Goal: Task Accomplishment & Management: Manage account settings

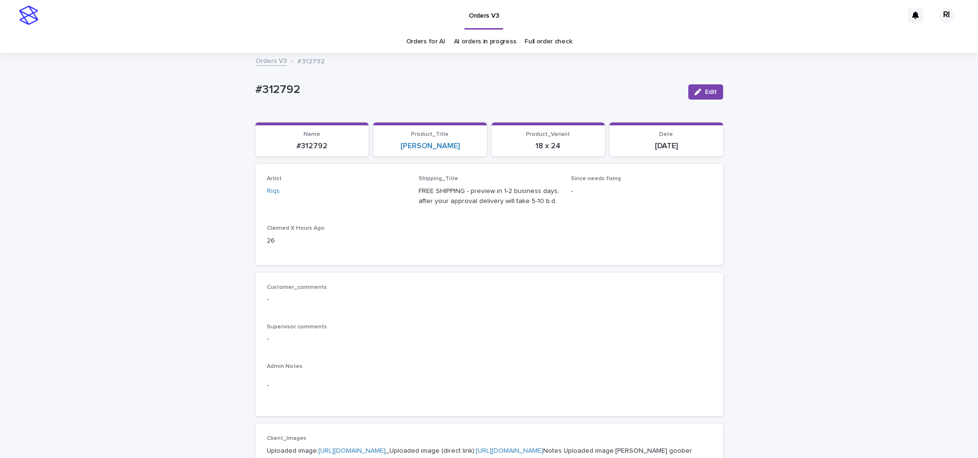
click at [701, 87] on button "Edit" at bounding box center [705, 91] width 35 height 15
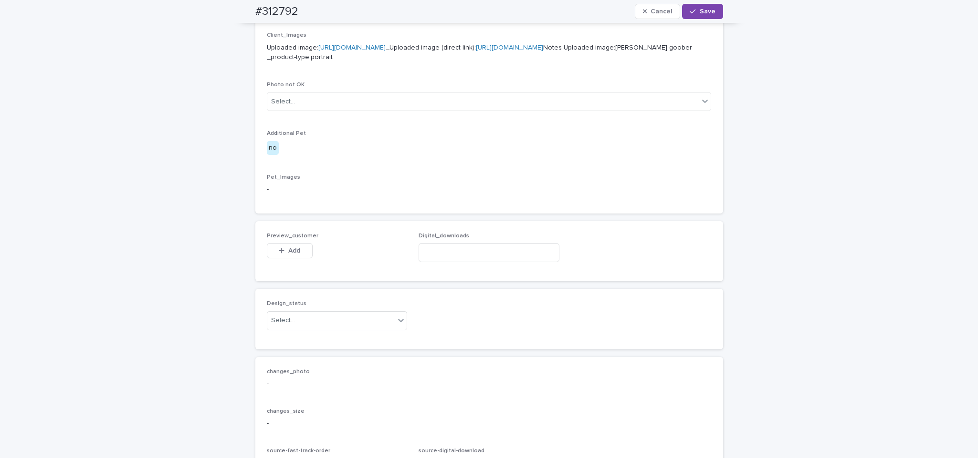
scroll to position [569, 0]
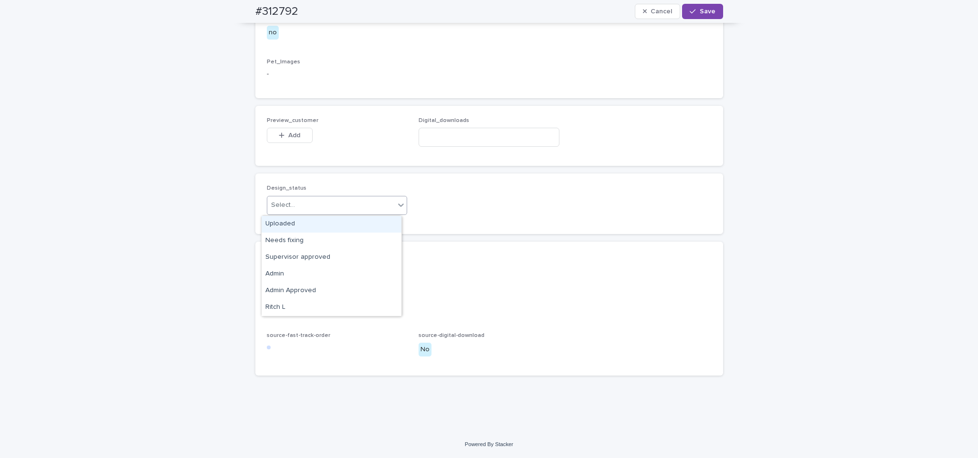
click at [383, 219] on div "Uploaded" at bounding box center [331, 224] width 140 height 17
click at [291, 145] on div "Add" at bounding box center [290, 137] width 46 height 19
click at [298, 136] on button "Add" at bounding box center [290, 135] width 46 height 15
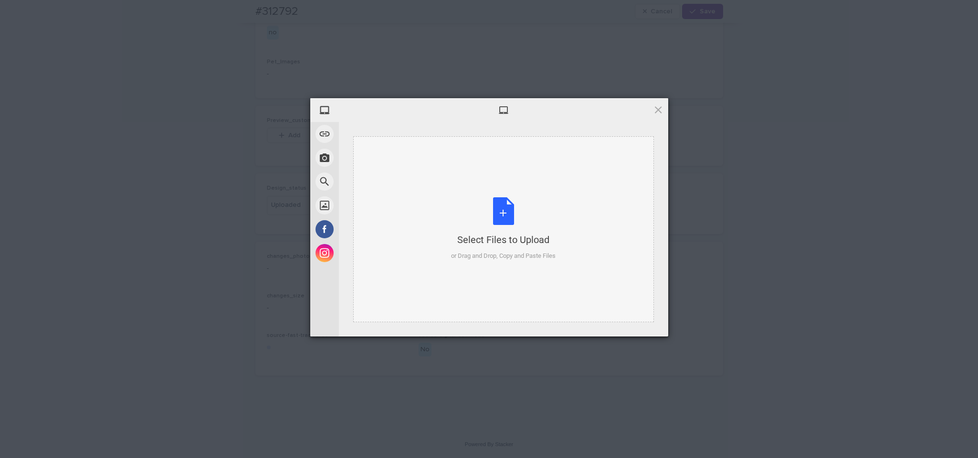
click at [538, 213] on div "Select Files to Upload or Drag and Drop, Copy and Paste Files" at bounding box center [503, 229] width 104 height 63
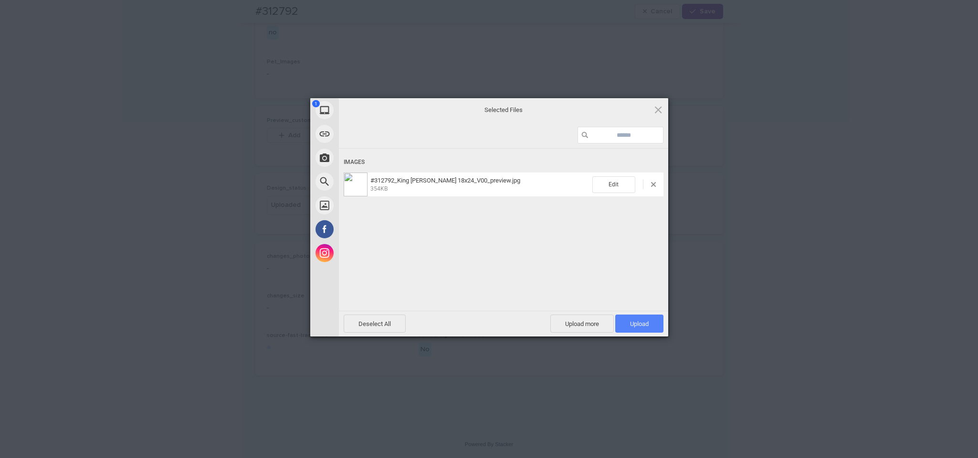
click at [632, 321] on span "Upload 1" at bounding box center [639, 324] width 19 height 7
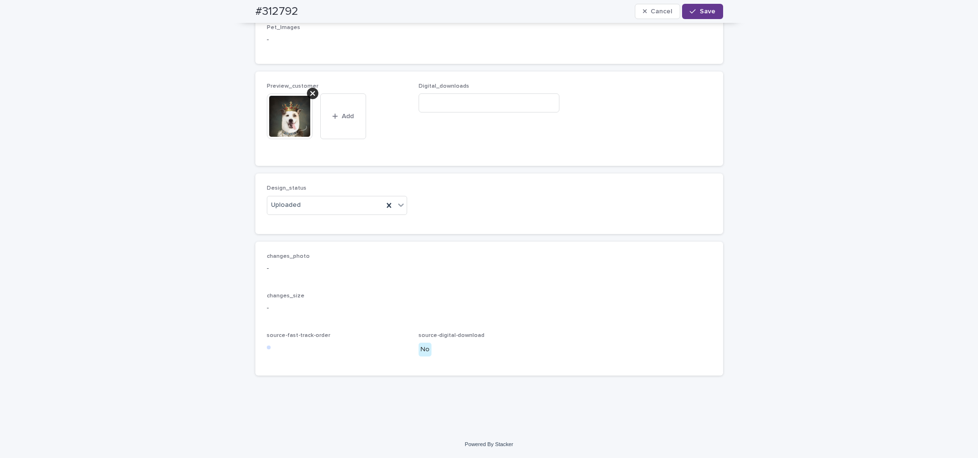
click at [699, 13] on span "Save" at bounding box center [707, 11] width 16 height 7
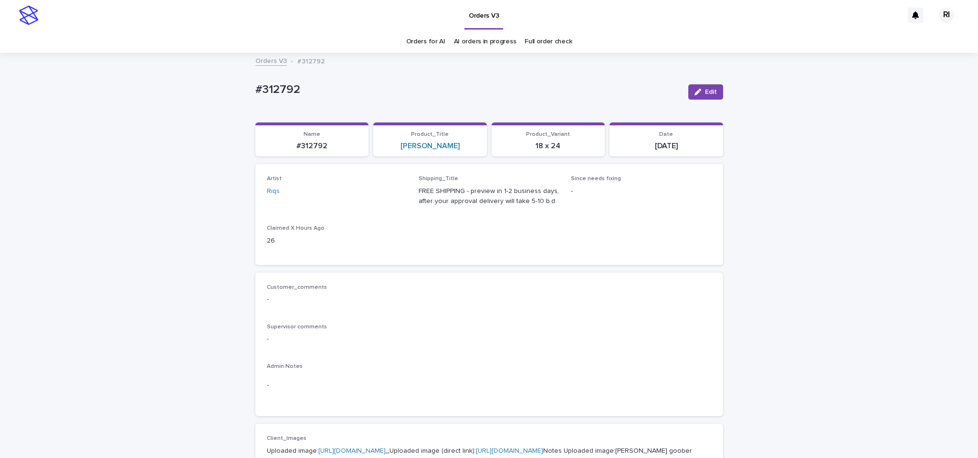
scroll to position [0, 0]
click at [270, 64] on link "Orders V3" at bounding box center [270, 59] width 31 height 11
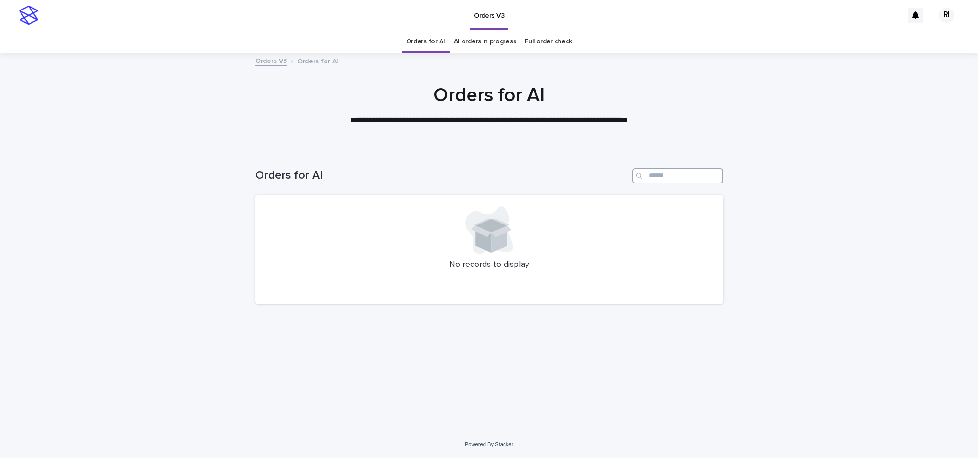
click at [688, 173] on input "Search" at bounding box center [677, 175] width 91 height 15
click at [491, 39] on link "AI orders in progress" at bounding box center [485, 42] width 62 height 22
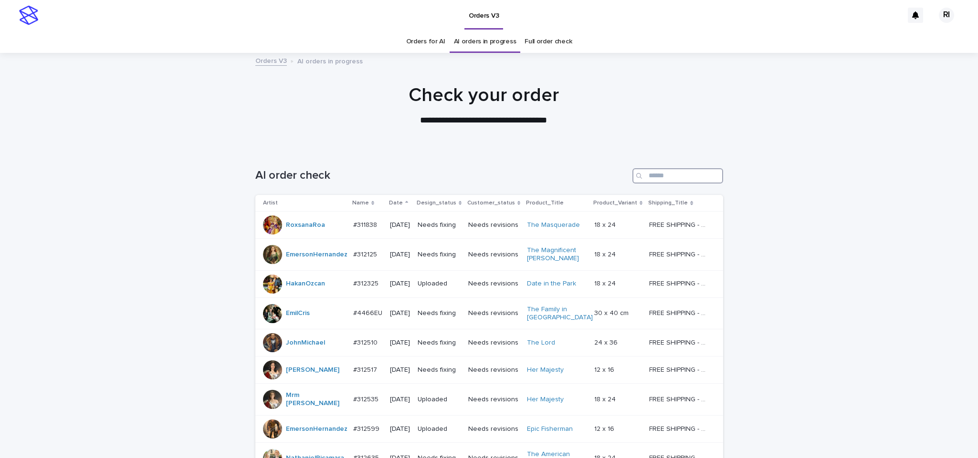
click at [666, 174] on input "Search" at bounding box center [677, 175] width 91 height 15
type input "*"
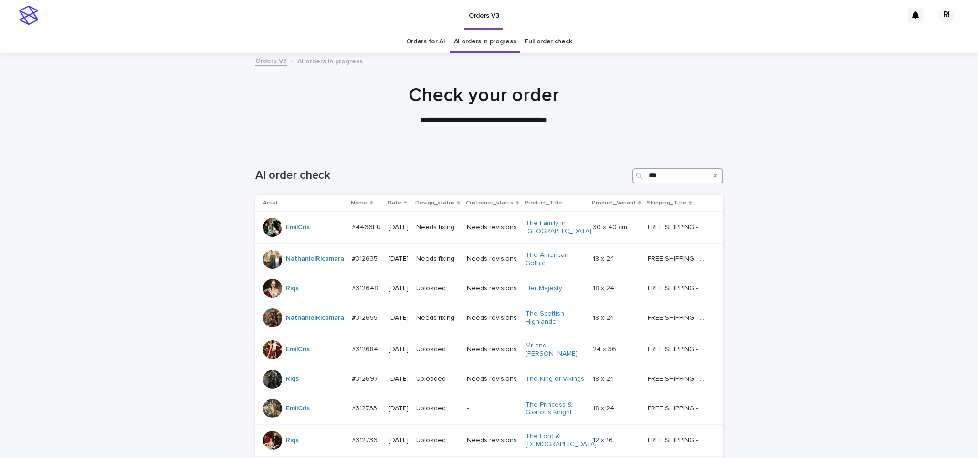
type input "****"
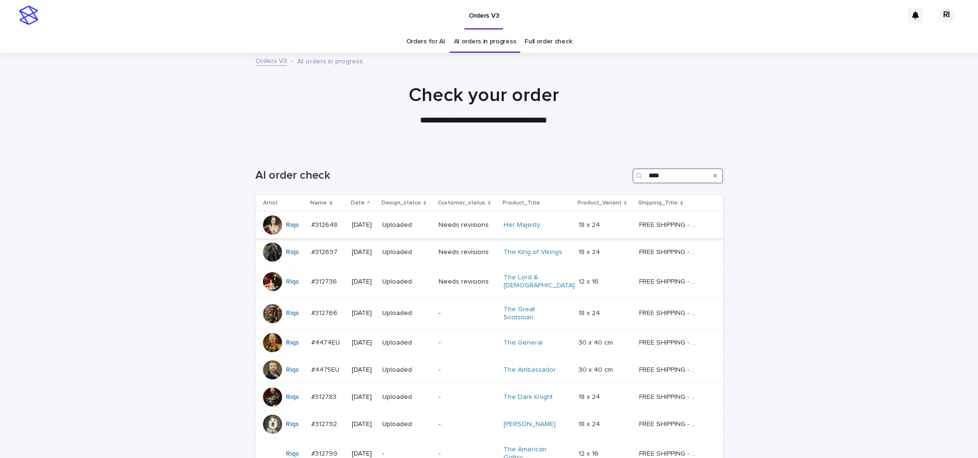
scroll to position [142, 0]
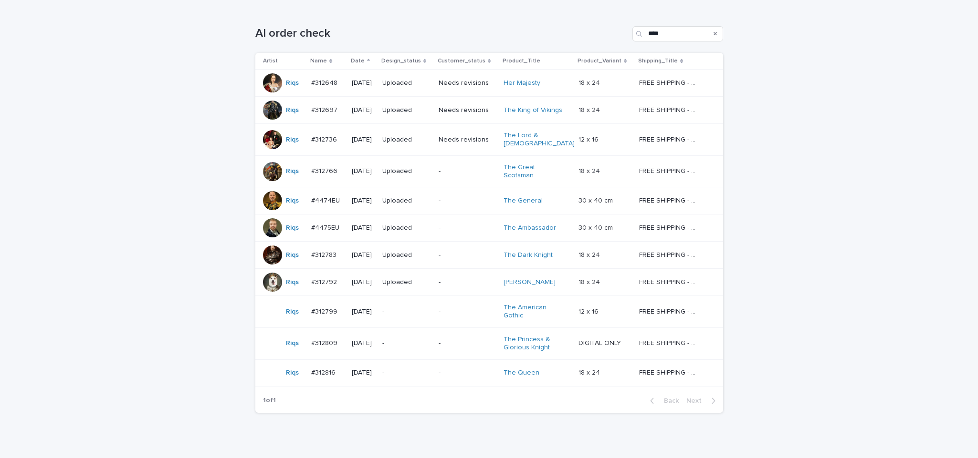
click at [465, 304] on div "-" at bounding box center [467, 312] width 58 height 16
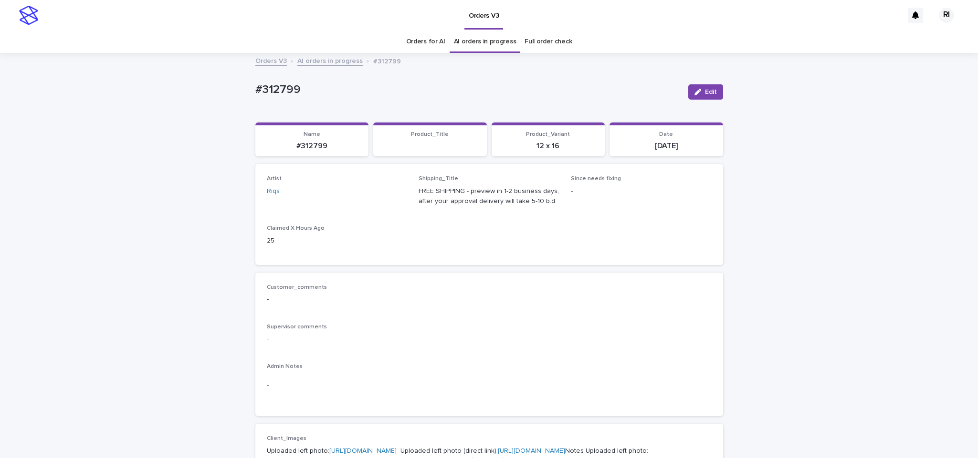
click at [694, 90] on icon "button" at bounding box center [697, 92] width 7 height 7
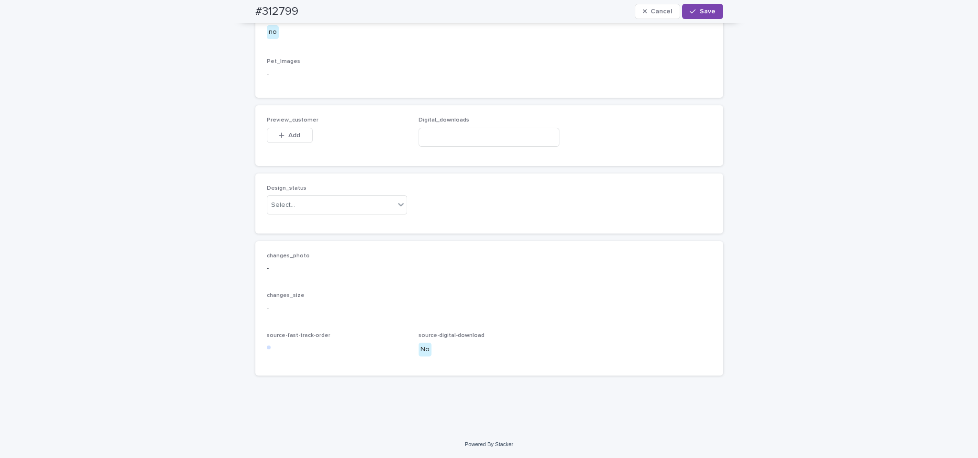
scroll to position [637, 0]
click at [373, 223] on div "Uploaded" at bounding box center [331, 225] width 140 height 17
click at [271, 137] on button "Add" at bounding box center [290, 135] width 46 height 15
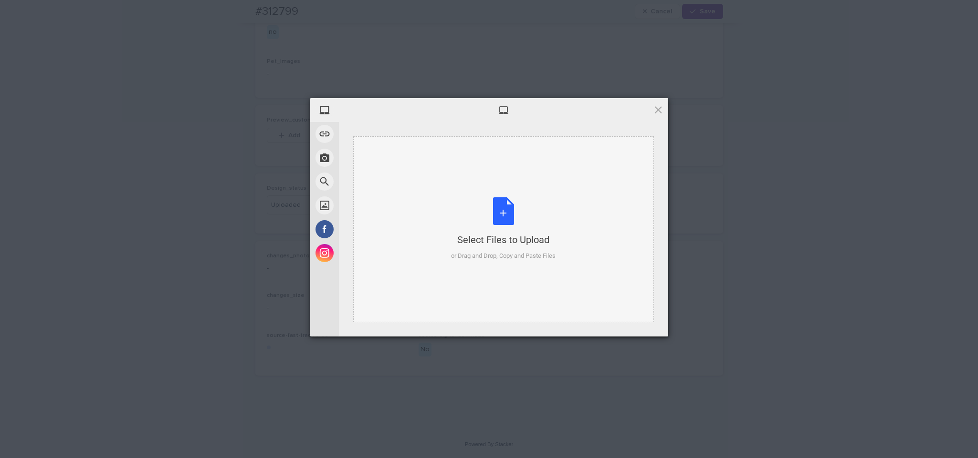
click at [505, 198] on div "Select Files to Upload or Drag and Drop, Copy and Paste Files" at bounding box center [503, 229] width 104 height 63
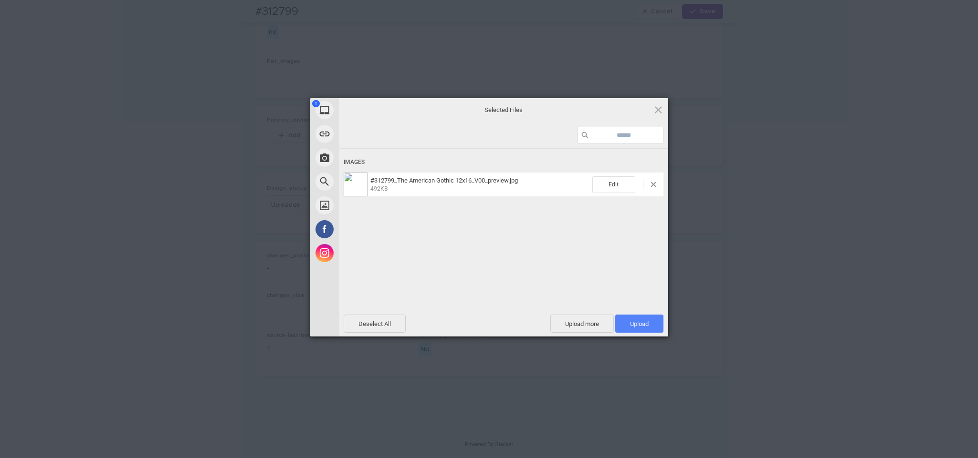
click at [640, 323] on span "Upload 1" at bounding box center [639, 324] width 19 height 7
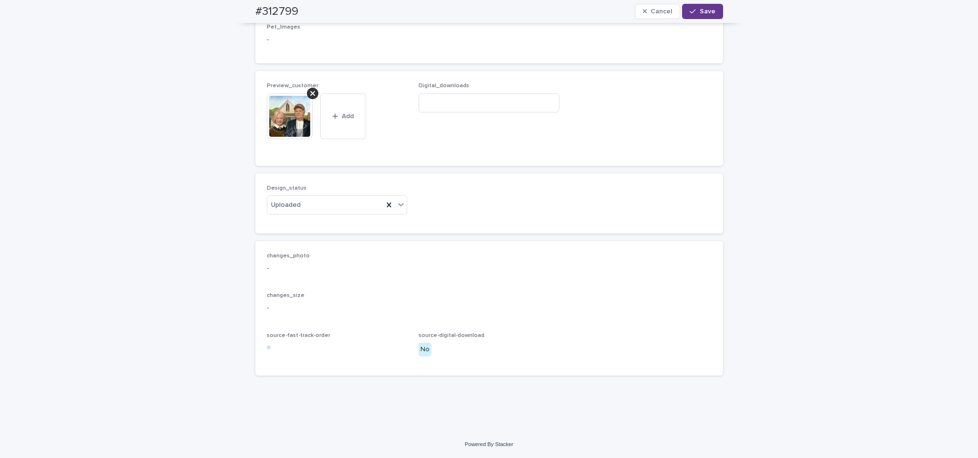
click at [693, 10] on div "button" at bounding box center [694, 11] width 10 height 7
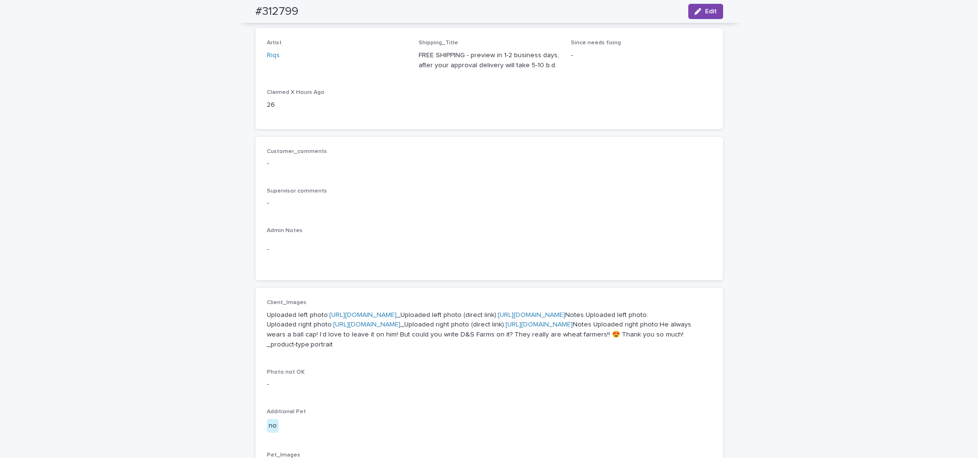
scroll to position [4, 0]
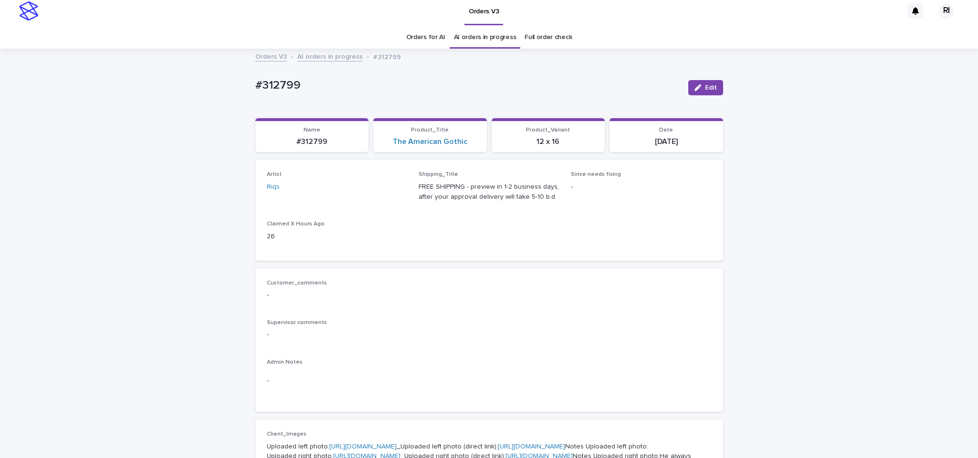
click at [321, 53] on link "AI orders in progress" at bounding box center [329, 56] width 65 height 11
